Goal: Navigation & Orientation: Find specific page/section

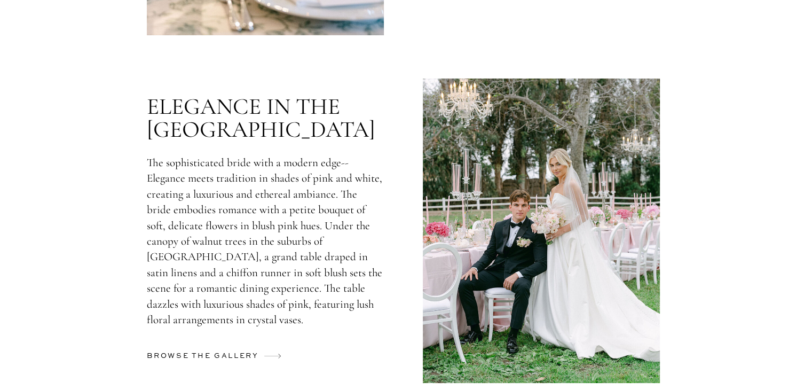
scroll to position [3000, 0]
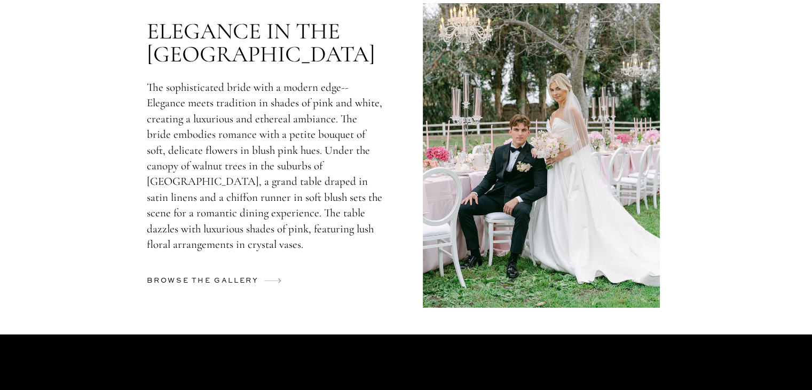
click at [197, 281] on h2 "browse the gallery" at bounding box center [204, 283] width 115 height 17
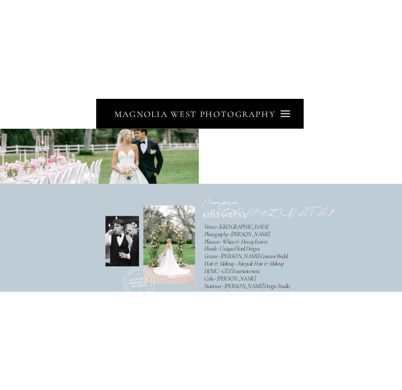
scroll to position [265, 0]
